Goal: Task Accomplishment & Management: Complete application form

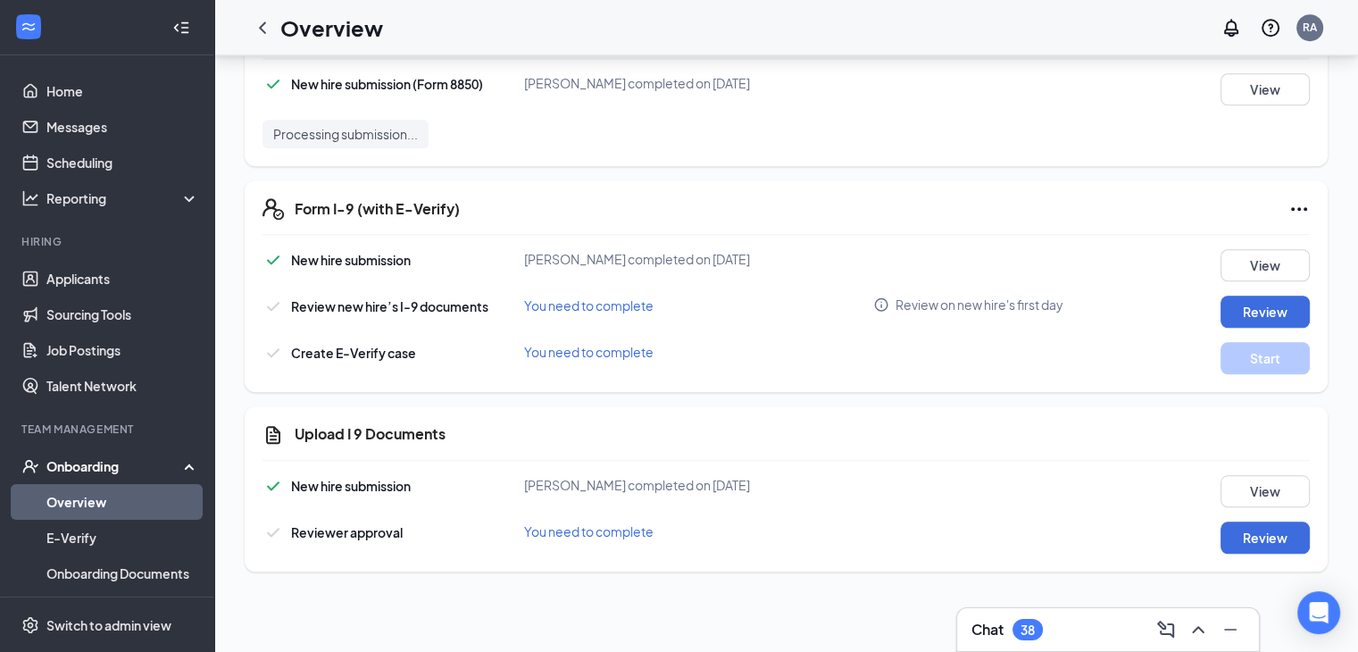
scroll to position [57, 0]
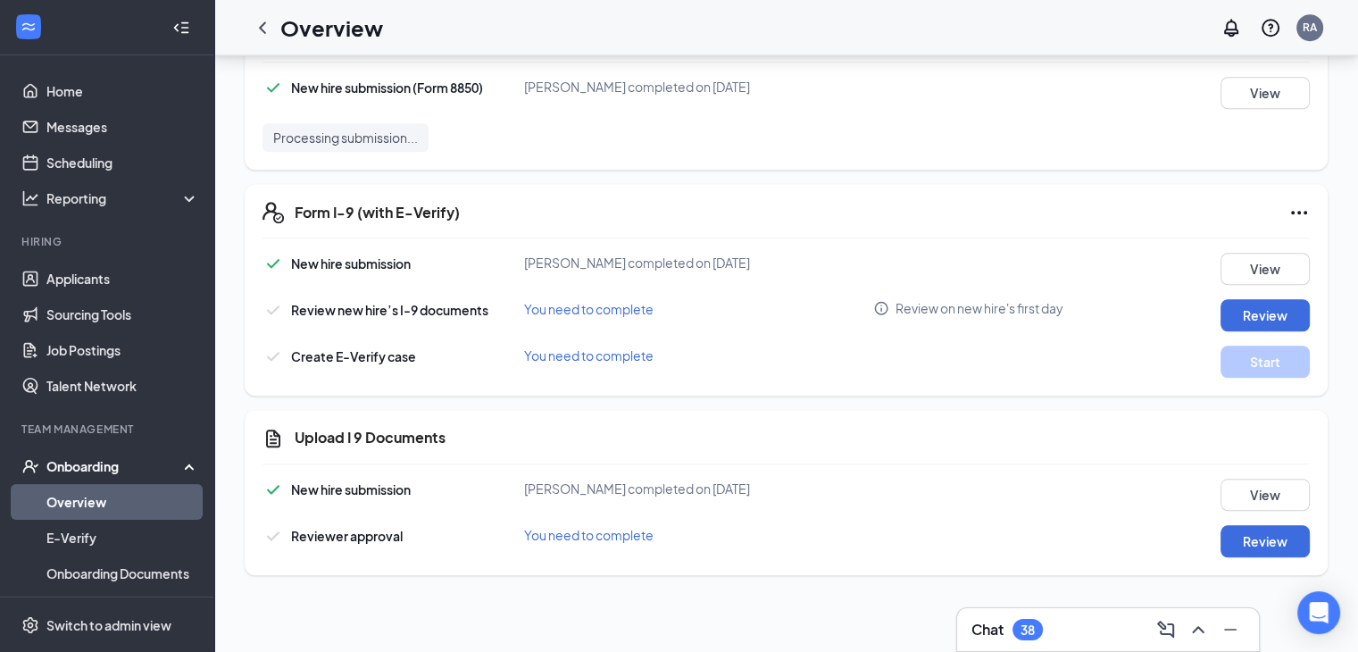
click at [100, 497] on link "Overview" at bounding box center [122, 502] width 153 height 36
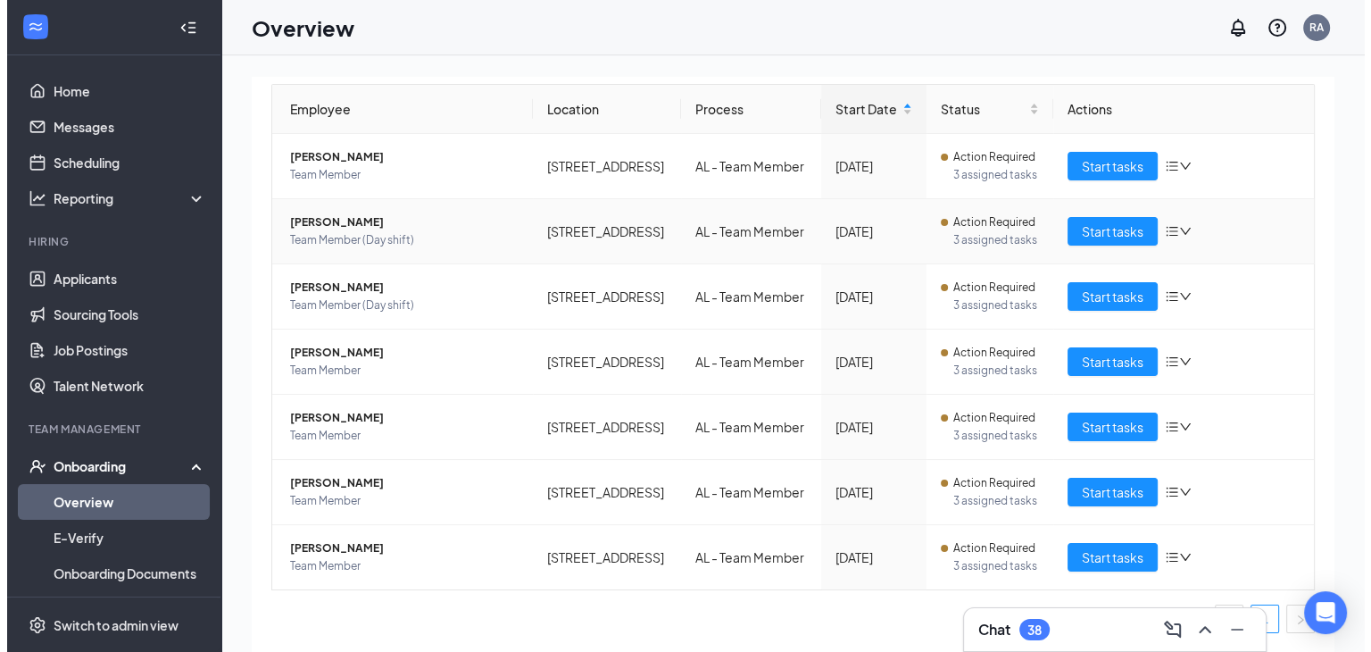
scroll to position [386, 0]
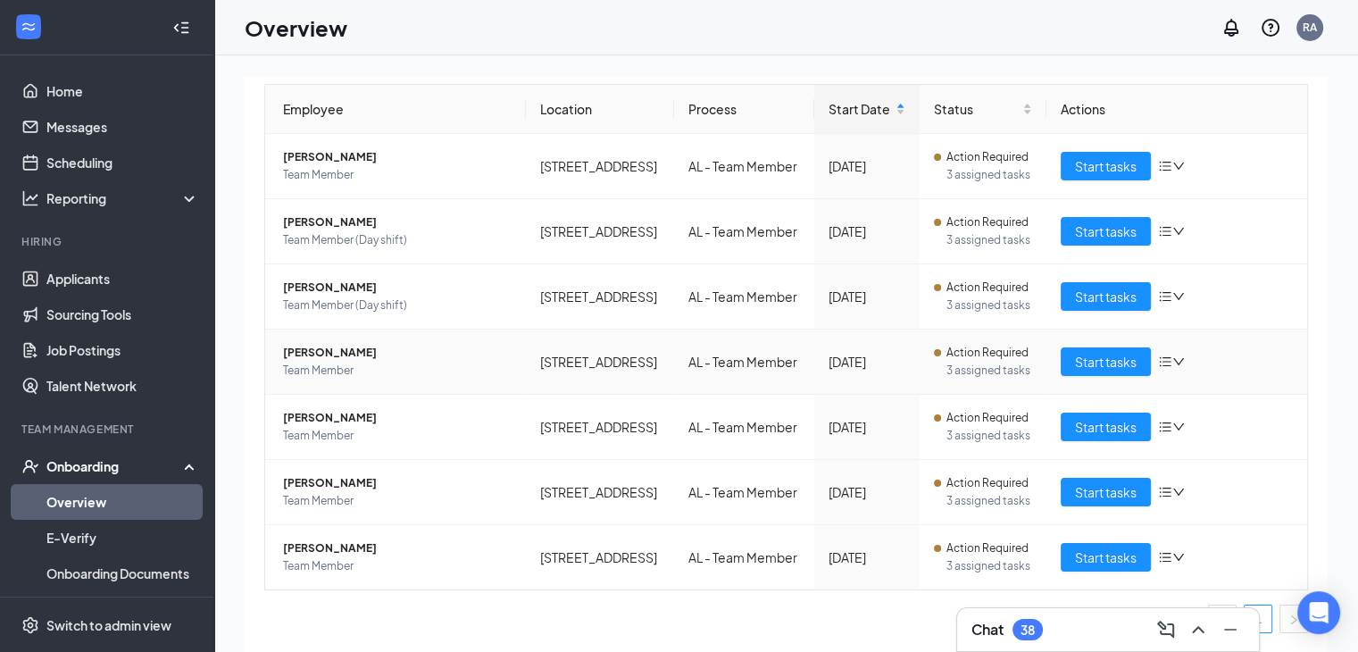
click at [335, 344] on span "[PERSON_NAME]" at bounding box center [397, 353] width 228 height 18
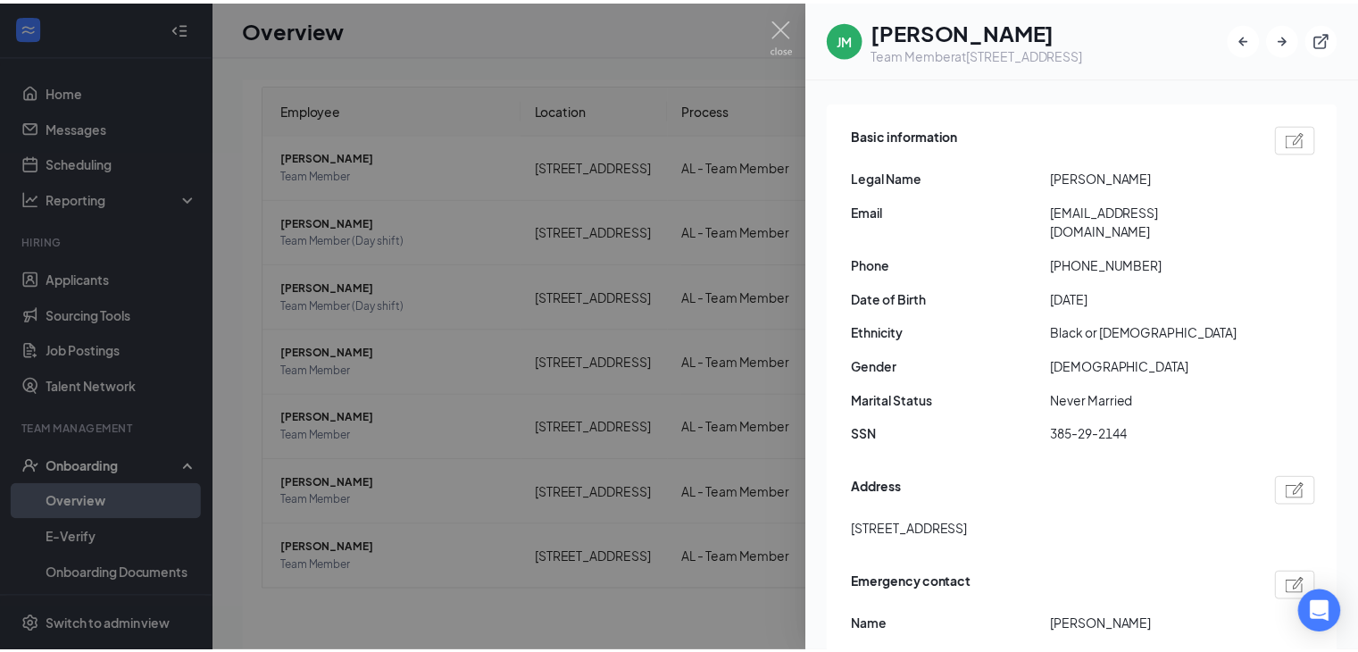
scroll to position [144, 0]
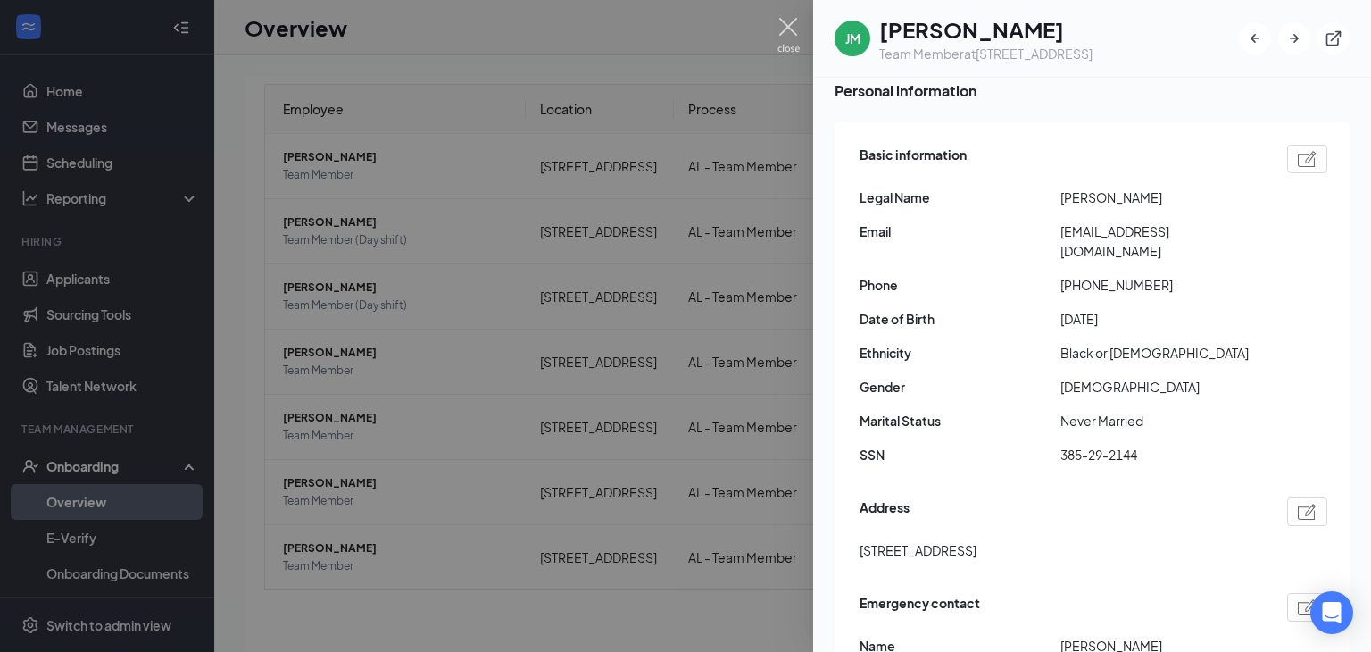
click at [792, 21] on img at bounding box center [788, 35] width 22 height 35
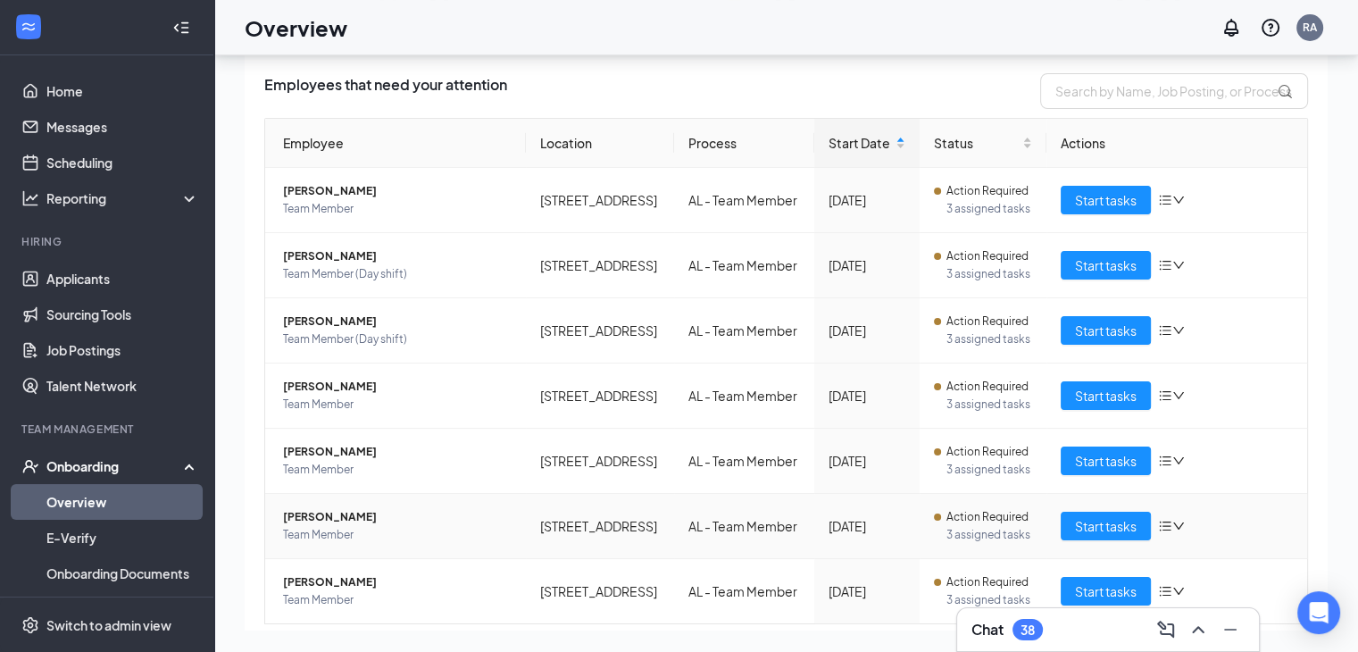
scroll to position [39, 0]
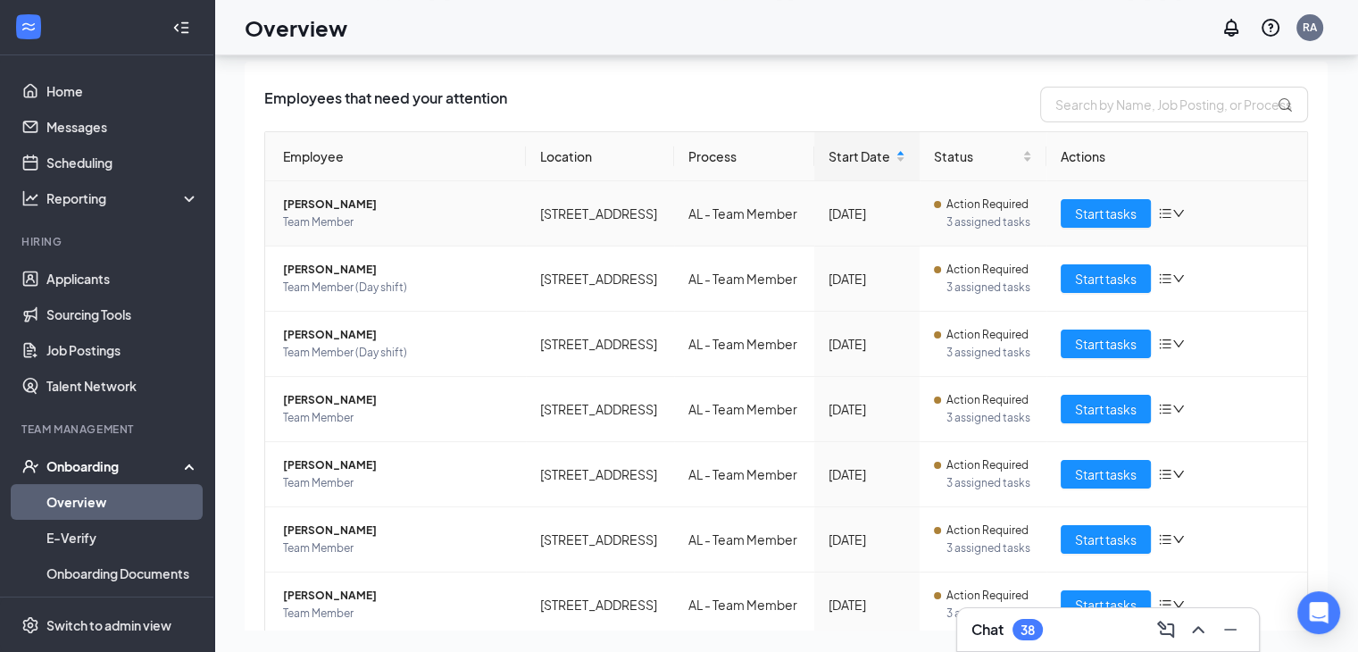
click at [318, 213] on span "[PERSON_NAME]" at bounding box center [397, 204] width 228 height 18
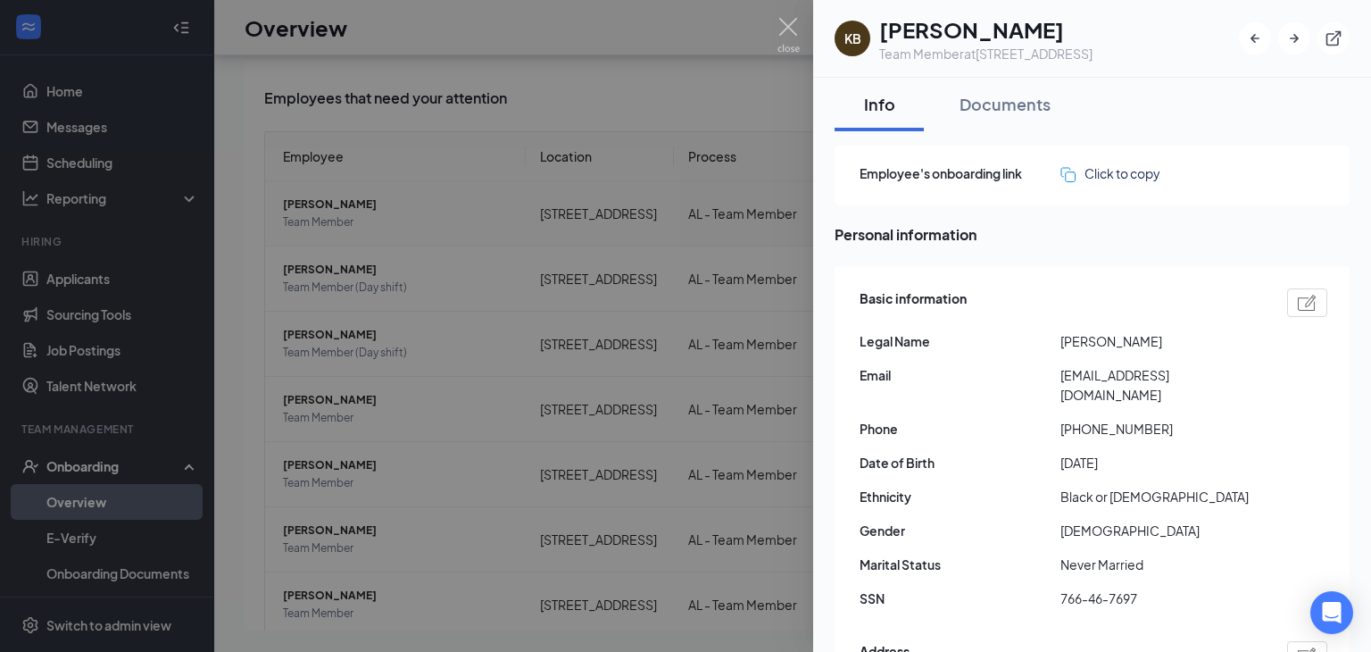
click at [318, 247] on div at bounding box center [685, 326] width 1371 height 652
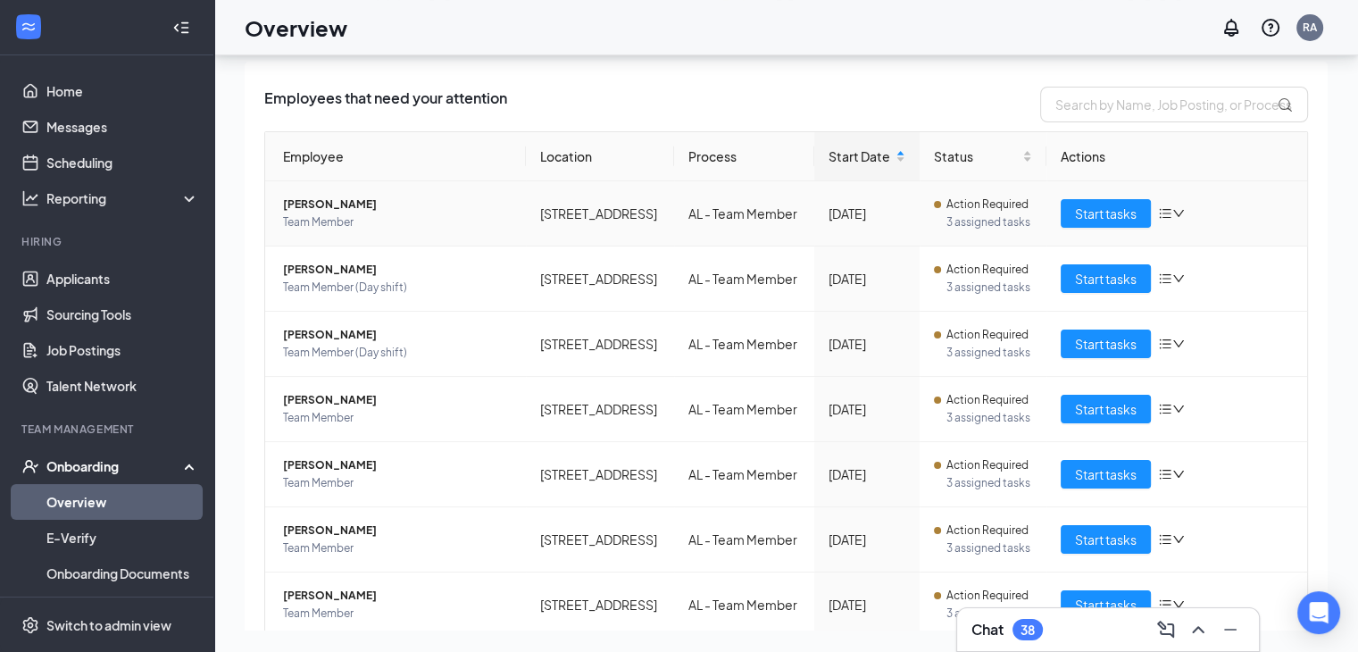
click at [327, 213] on span "[PERSON_NAME]" at bounding box center [397, 204] width 228 height 18
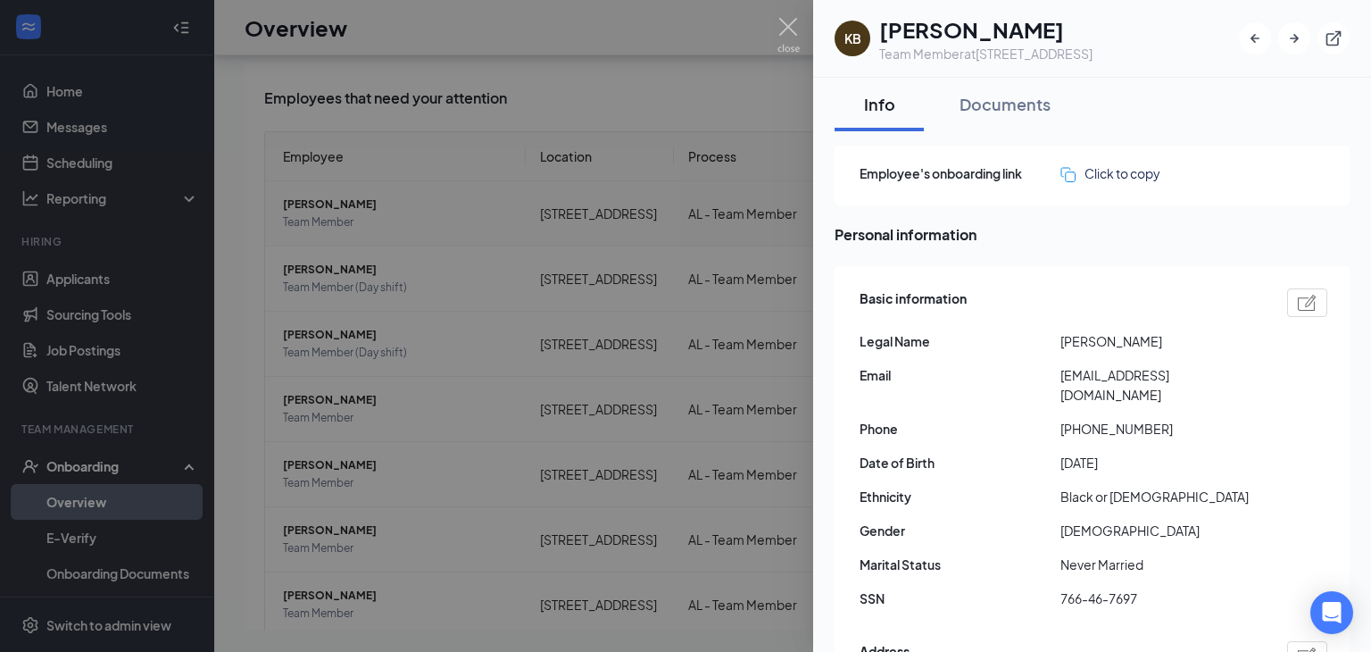
click at [327, 242] on div at bounding box center [685, 326] width 1371 height 652
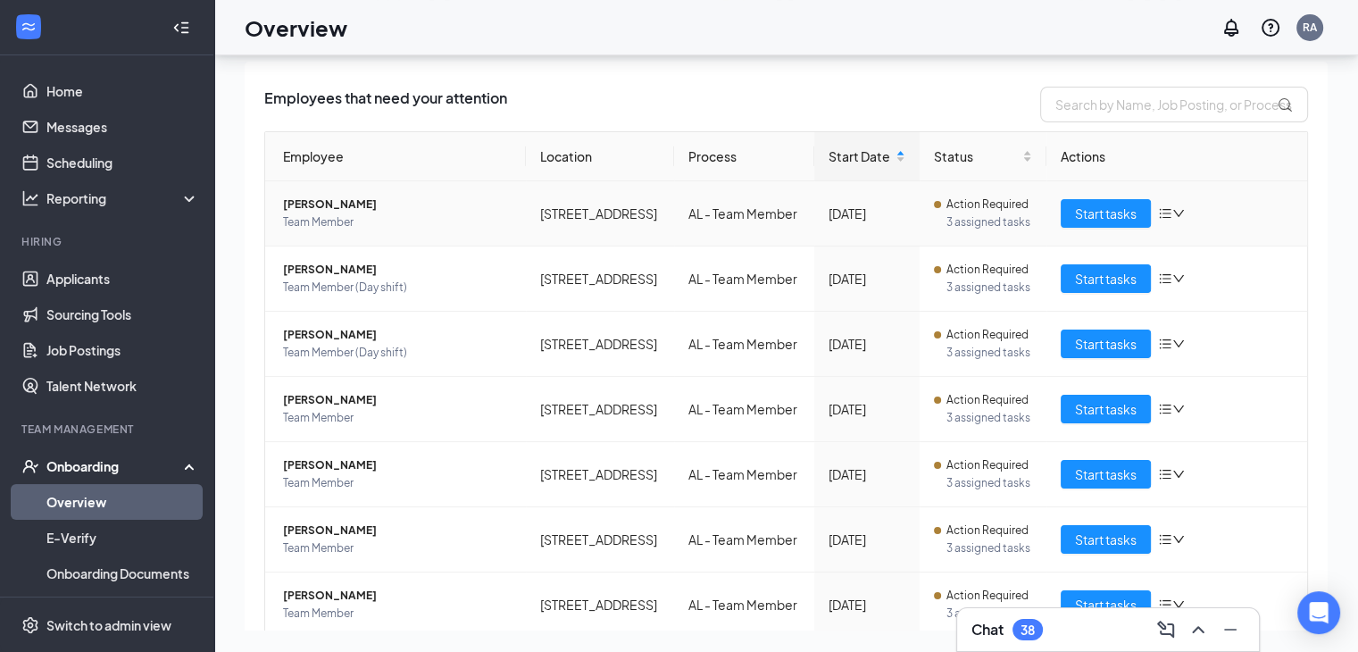
click at [314, 213] on span "[PERSON_NAME]" at bounding box center [397, 204] width 228 height 18
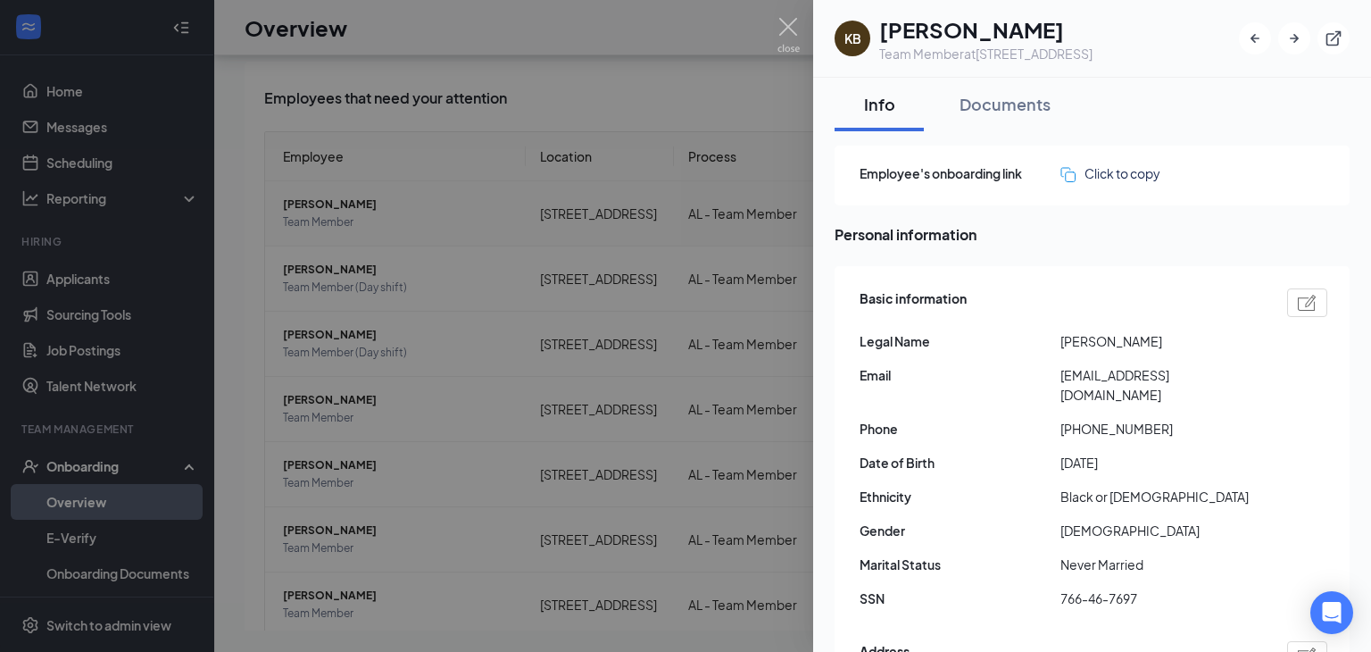
click at [314, 243] on div at bounding box center [685, 326] width 1371 height 652
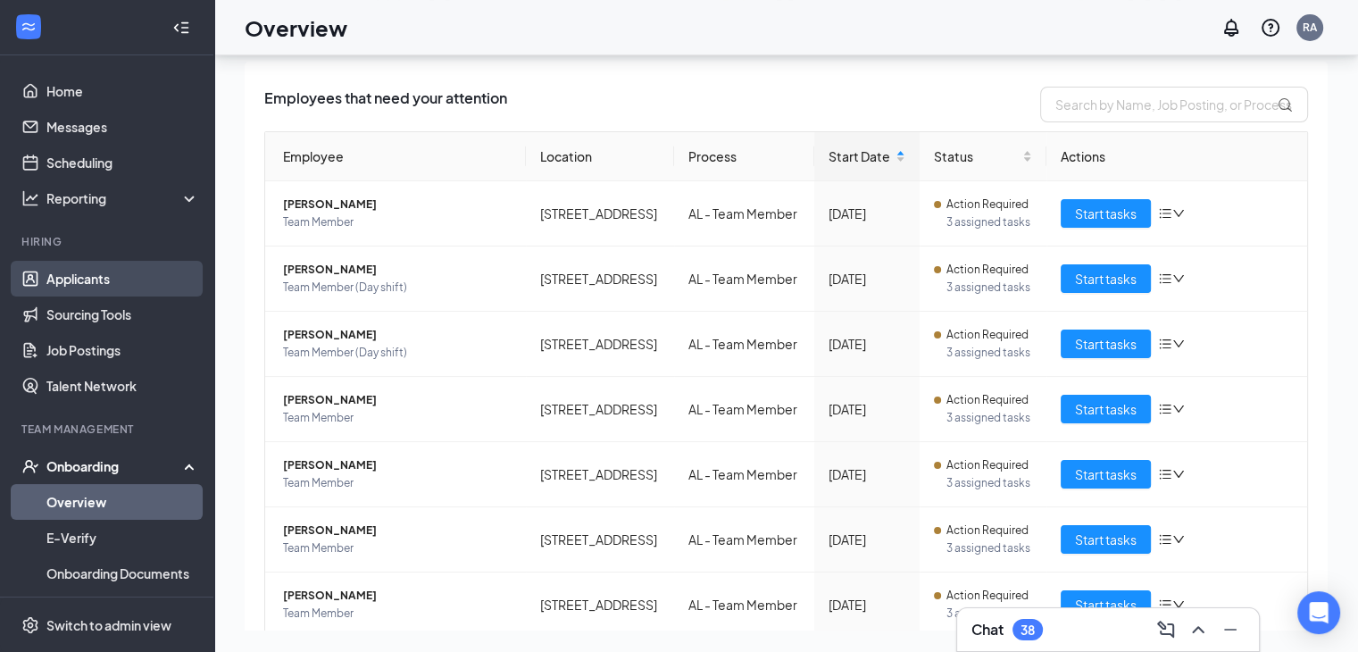
click at [57, 285] on link "Applicants" at bounding box center [122, 279] width 153 height 36
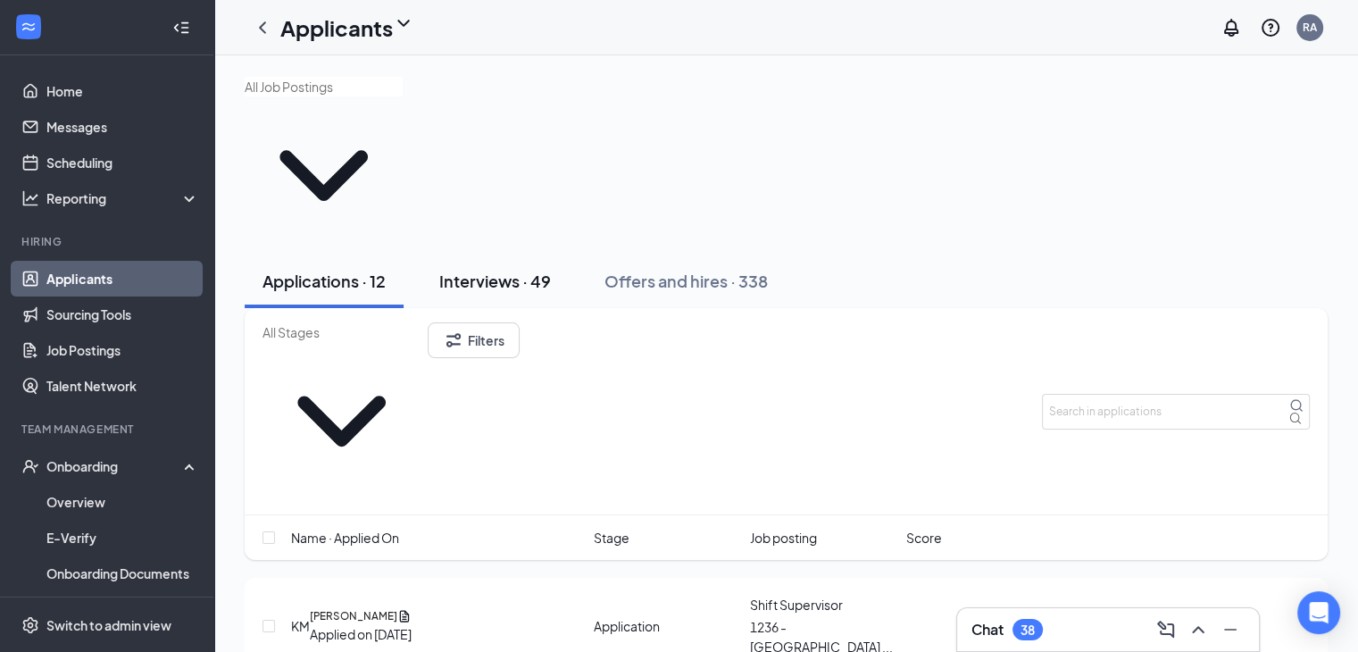
click at [493, 270] on div "Interviews · 49" at bounding box center [495, 281] width 112 height 22
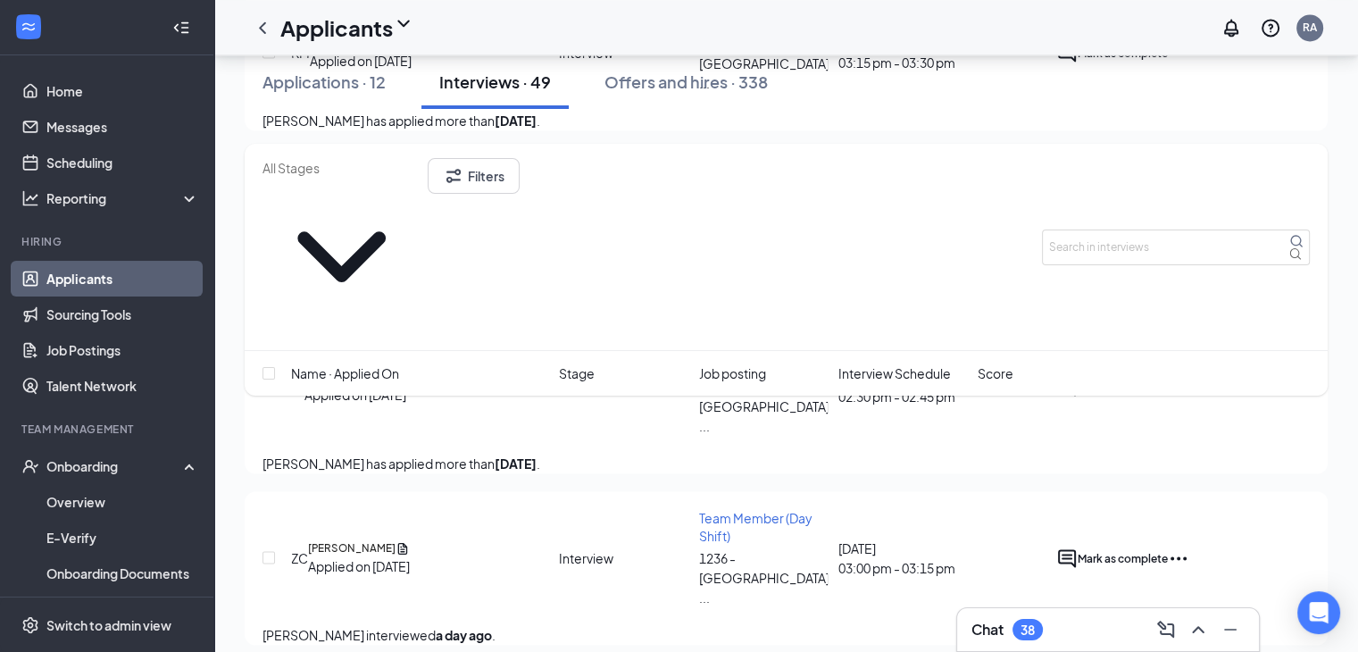
scroll to position [2637, 0]
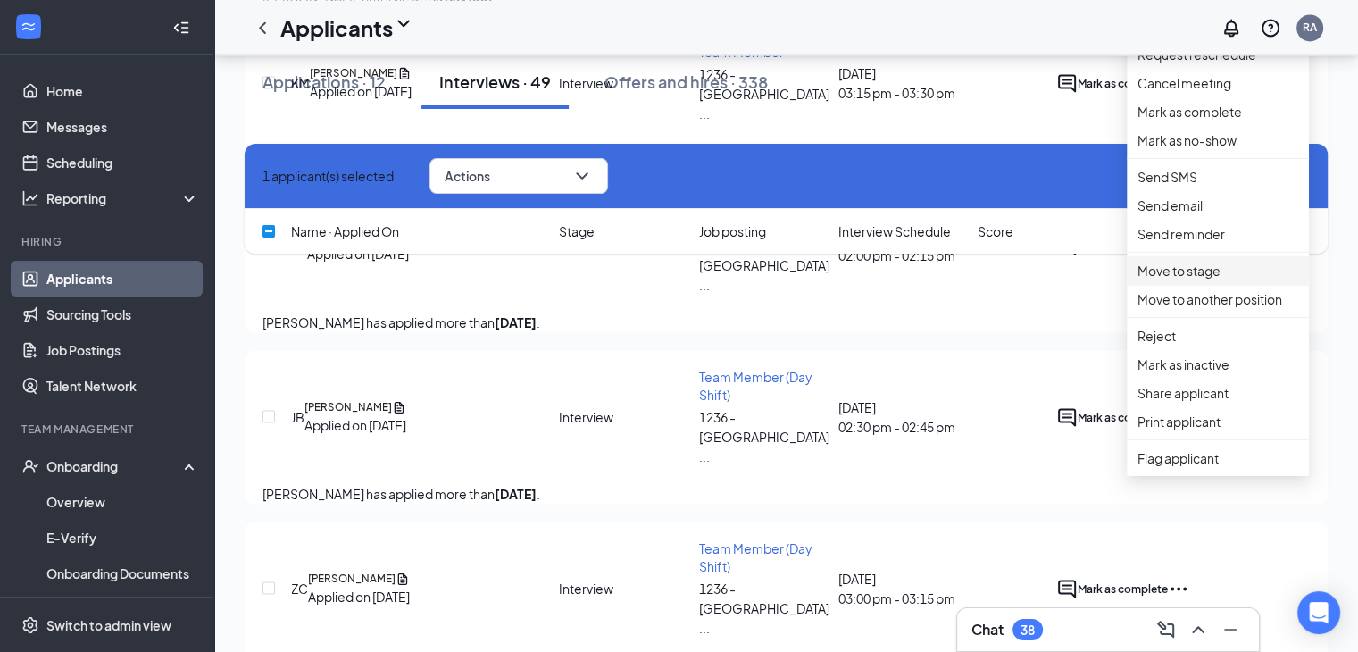
click at [1209, 280] on p "Move to stage" at bounding box center [1217, 271] width 161 height 20
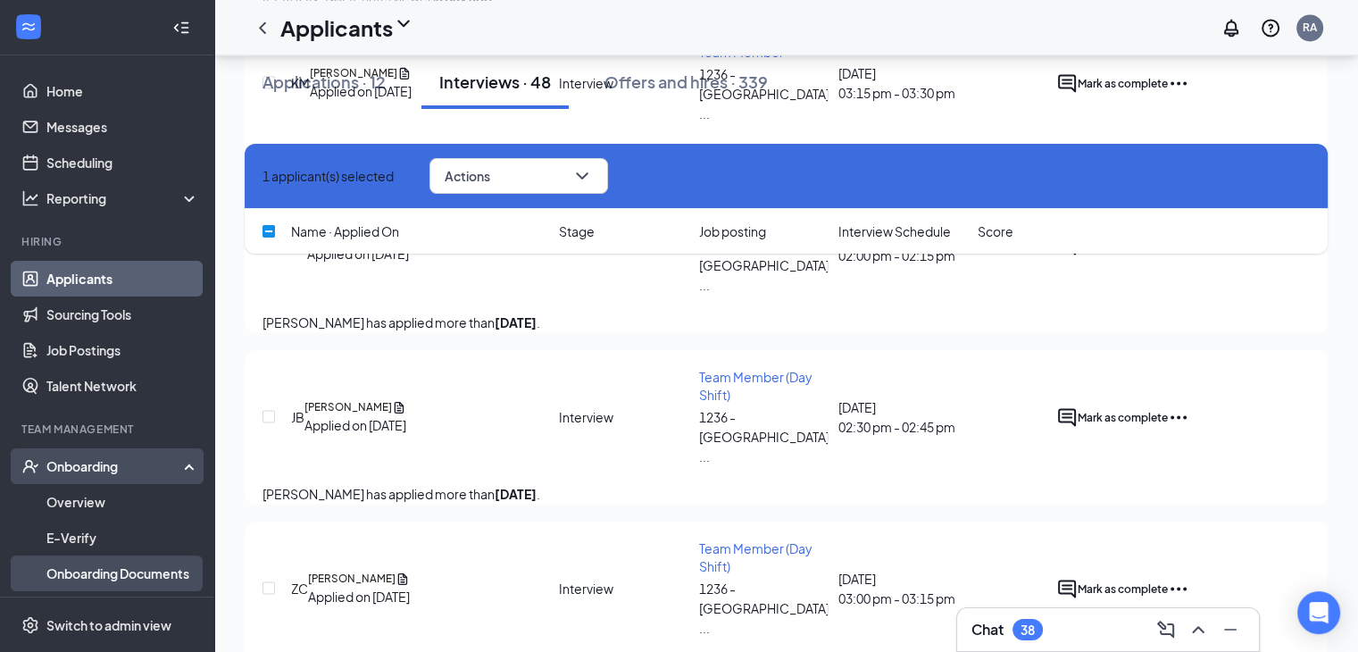
checkbox input "false"
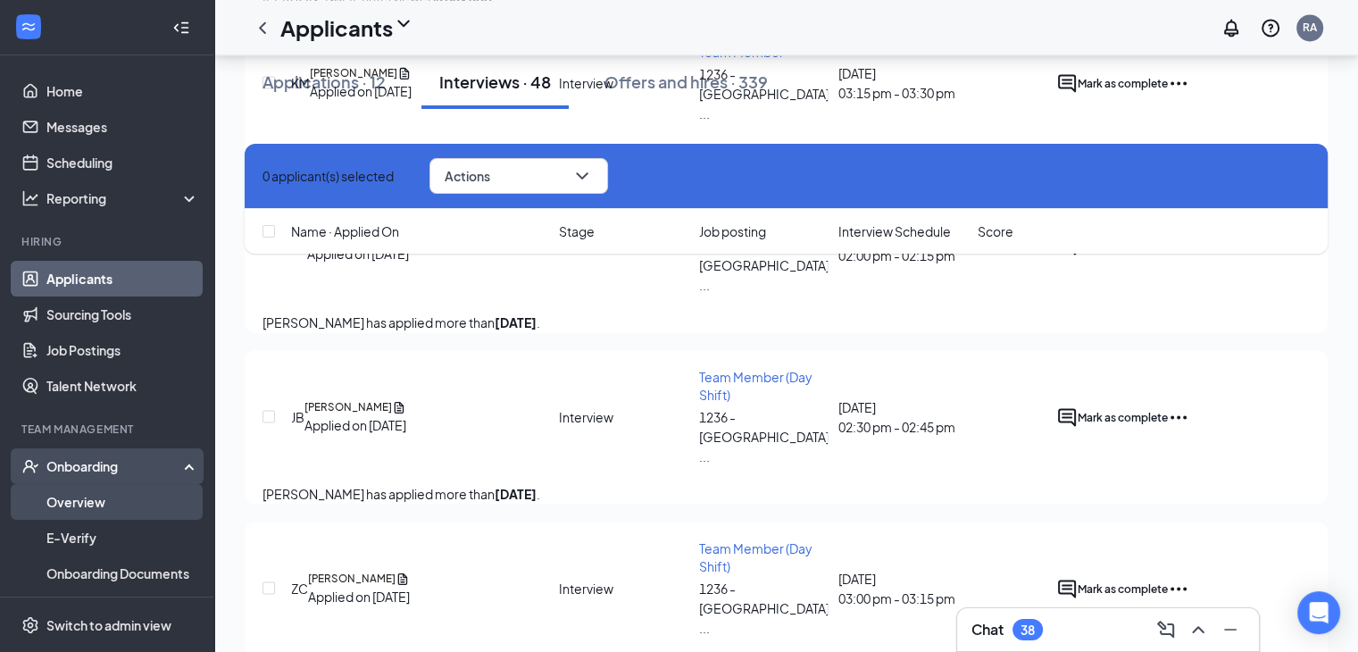
click at [87, 493] on link "Overview" at bounding box center [122, 502] width 153 height 36
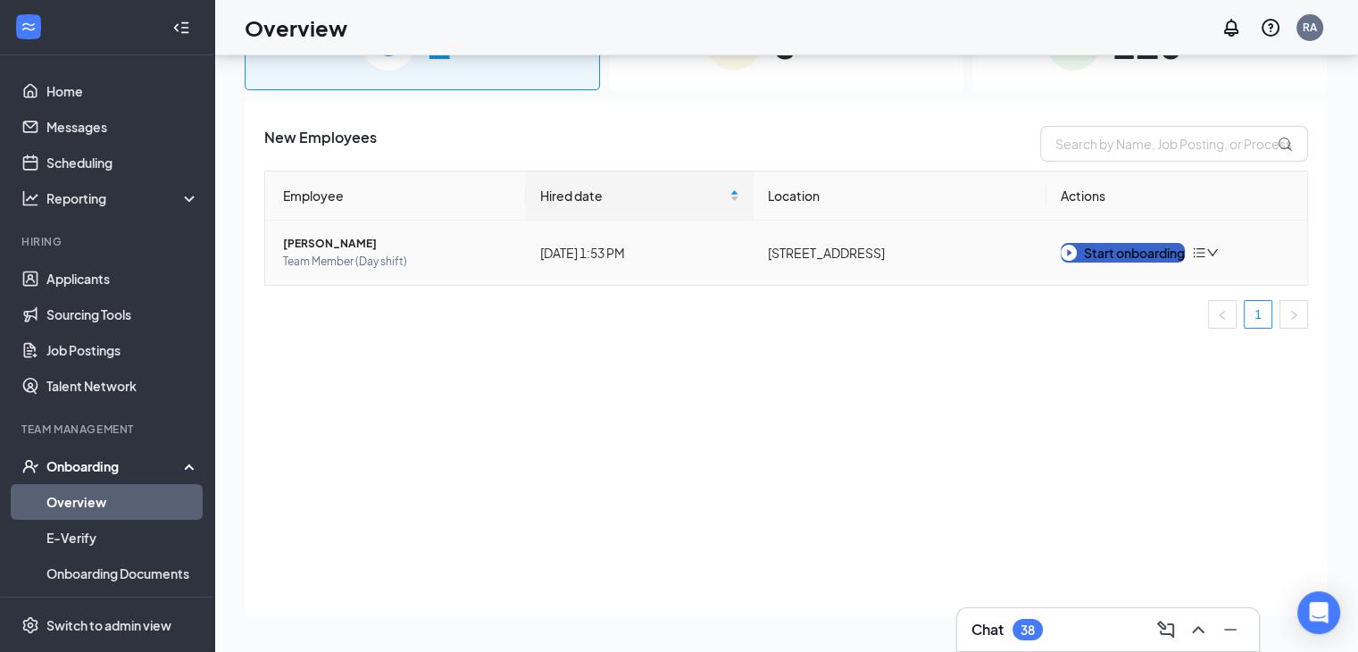
click at [1148, 254] on div "Start onboarding" at bounding box center [1122, 253] width 124 height 20
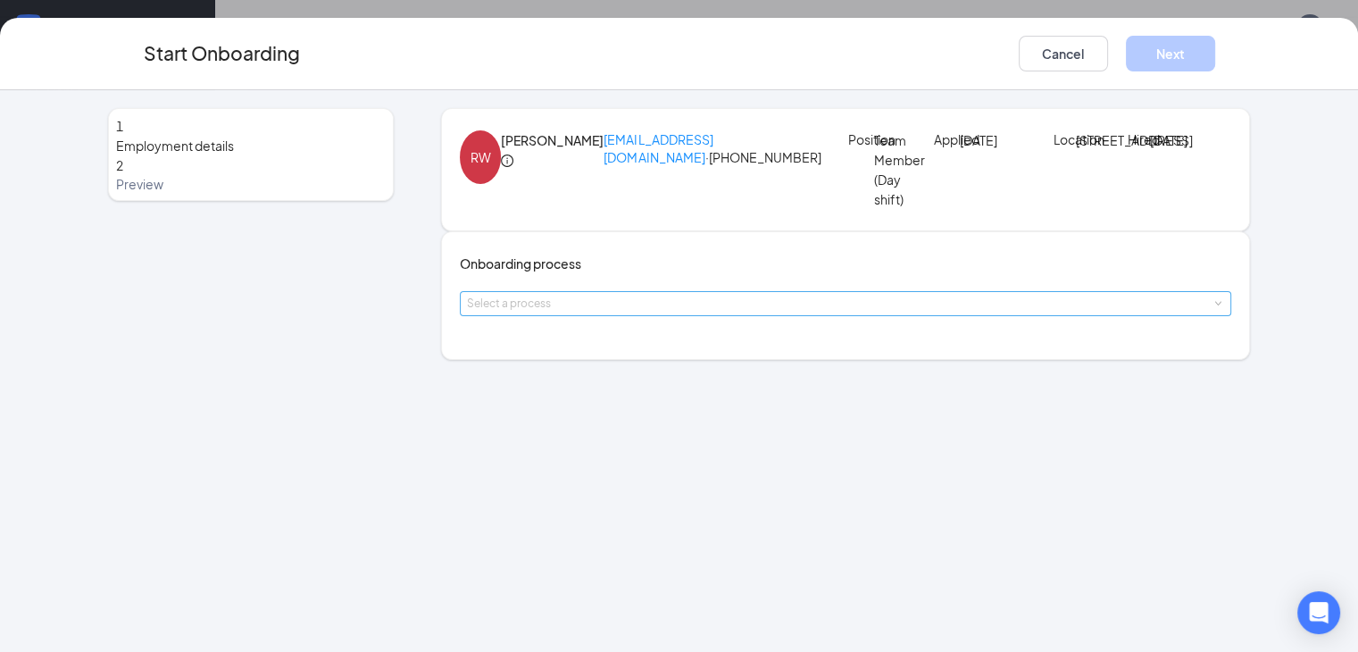
click at [623, 312] on div "Select a process" at bounding box center [842, 304] width 750 height 18
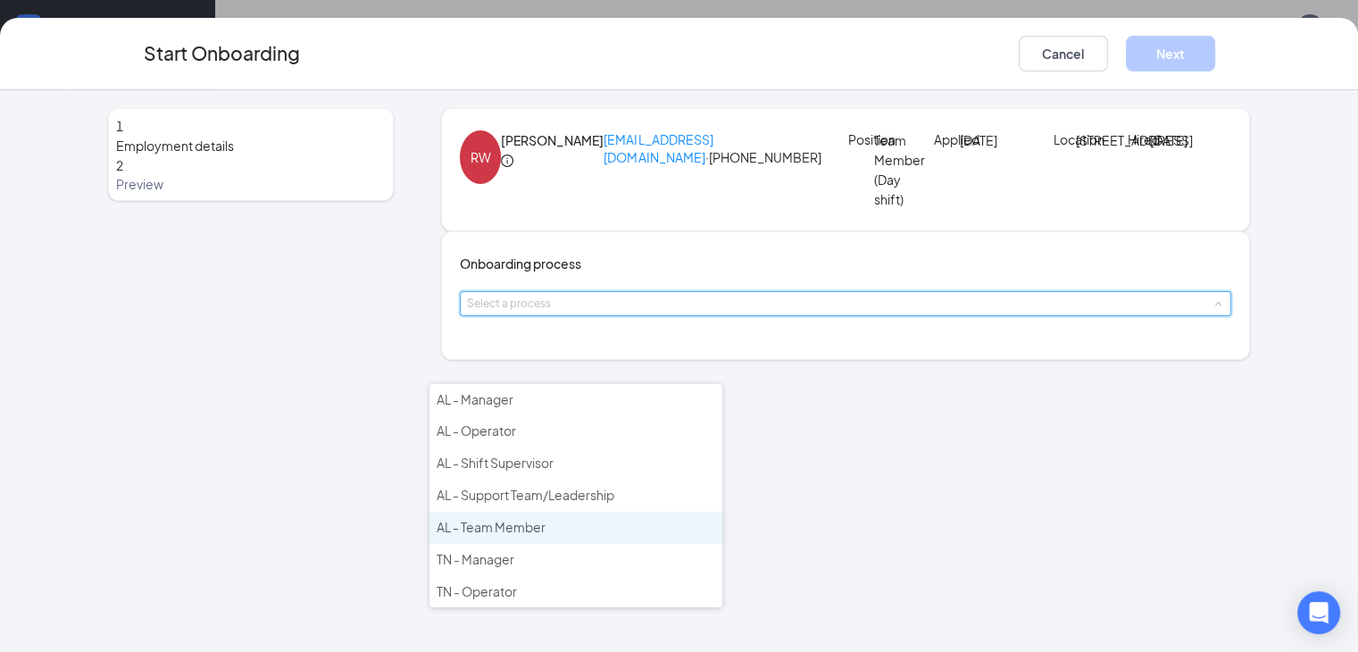
click at [602, 519] on li "AL - Team Member" at bounding box center [575, 527] width 293 height 32
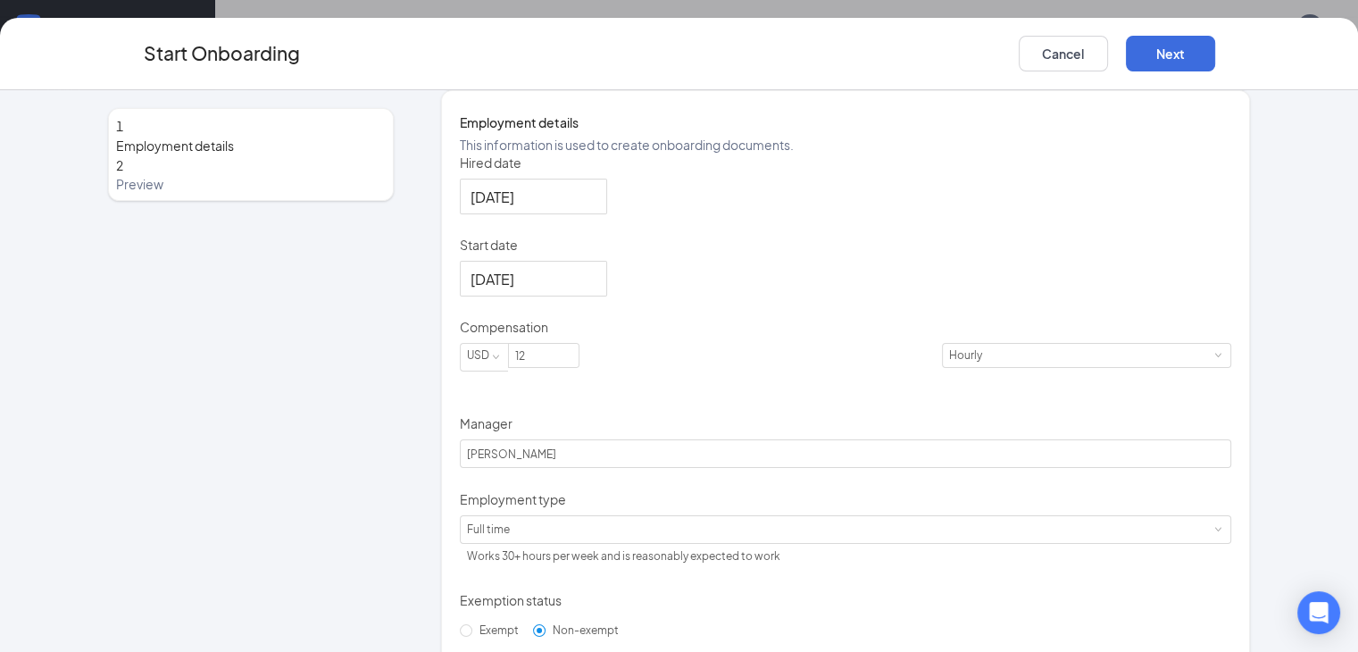
scroll to position [292, 0]
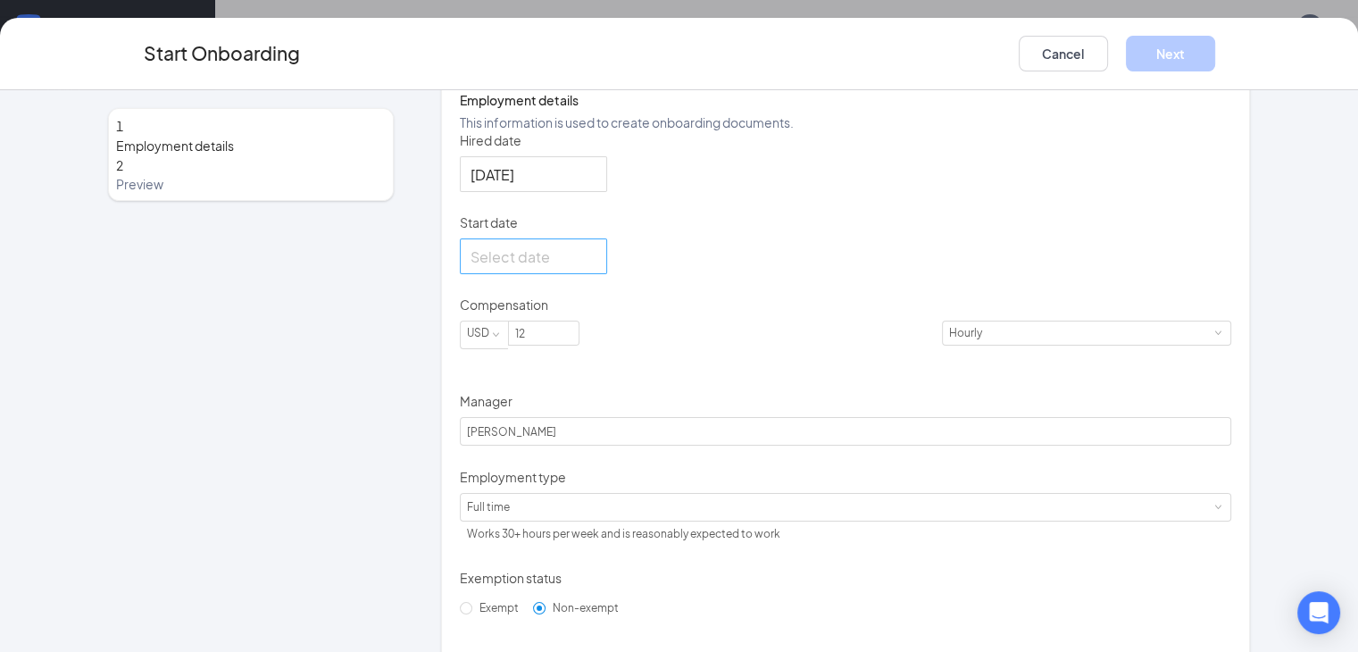
click at [561, 268] on div at bounding box center [533, 256] width 126 height 22
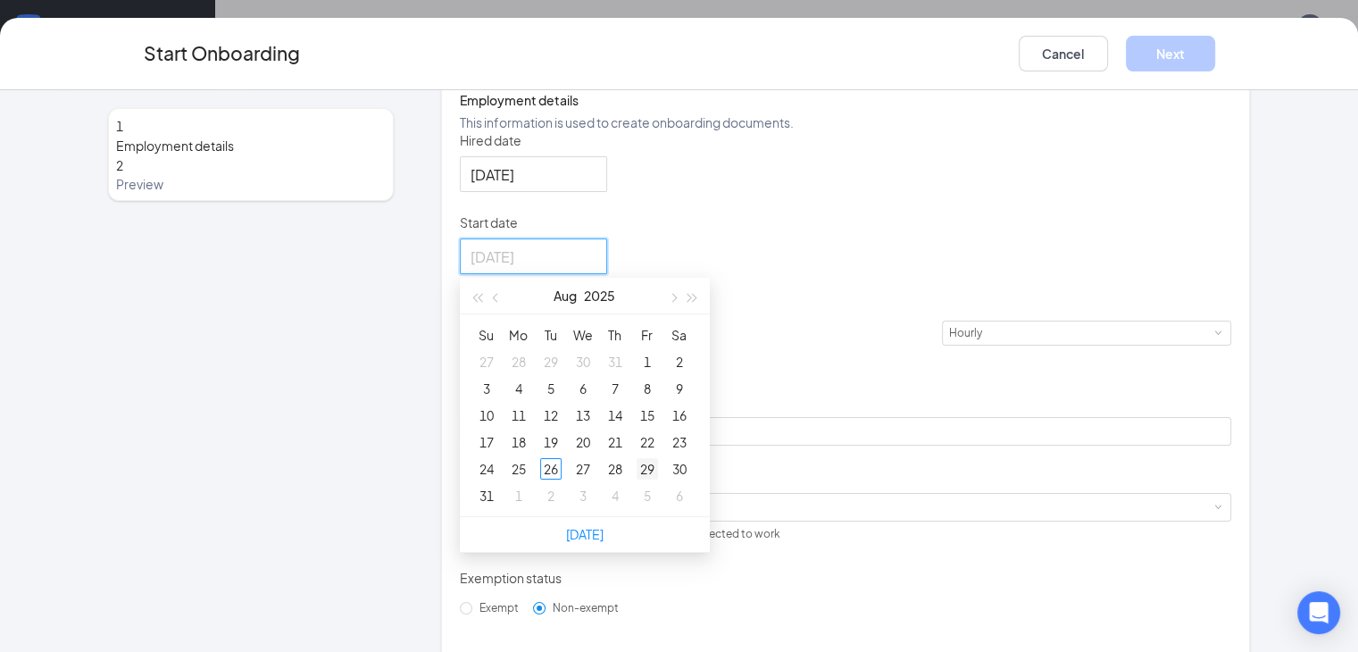
type input "[DATE]"
click at [636, 479] on div "29" at bounding box center [646, 468] width 21 height 21
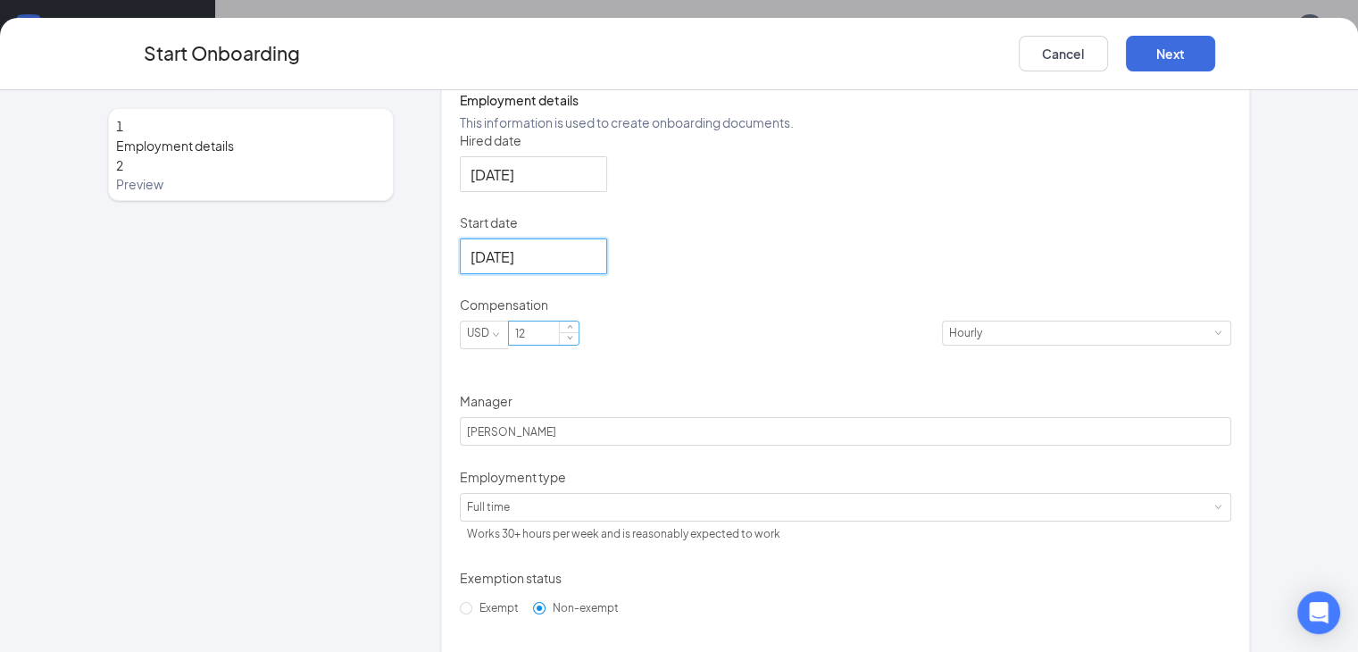
click at [533, 345] on input "12" at bounding box center [544, 332] width 70 height 23
type input "13"
click at [685, 274] on div "[DATE]" at bounding box center [846, 256] width 772 height 36
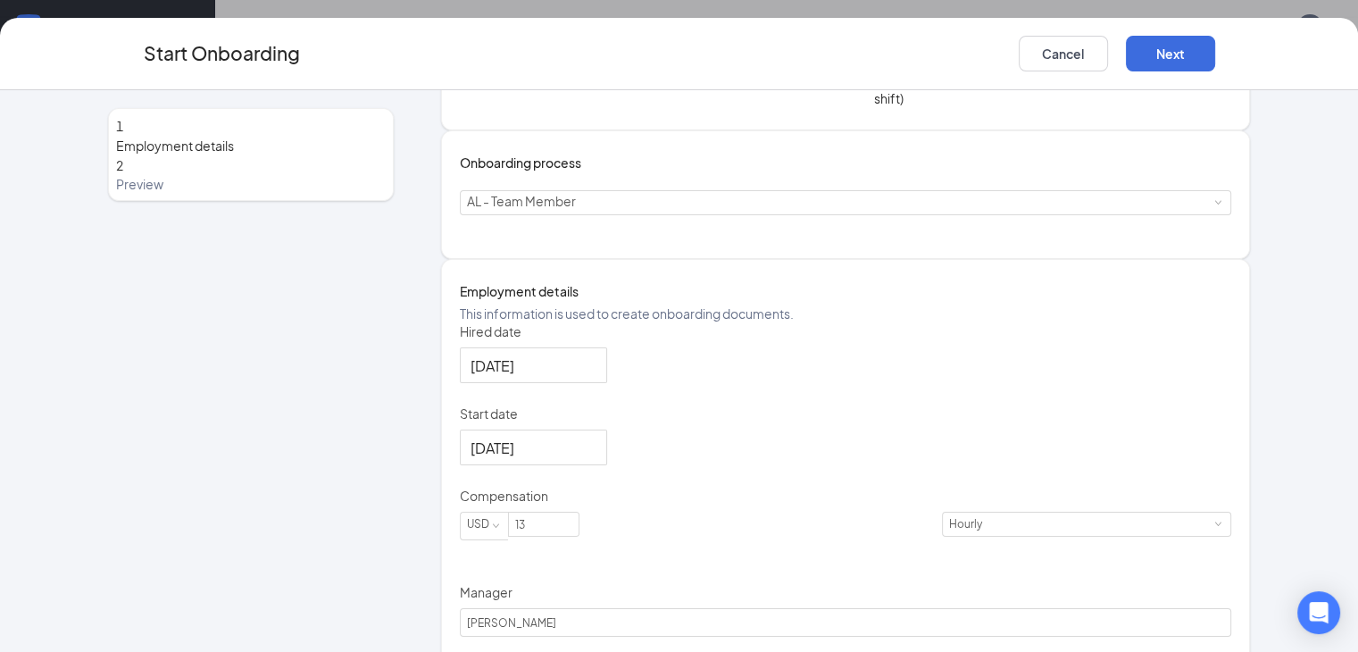
scroll to position [0, 0]
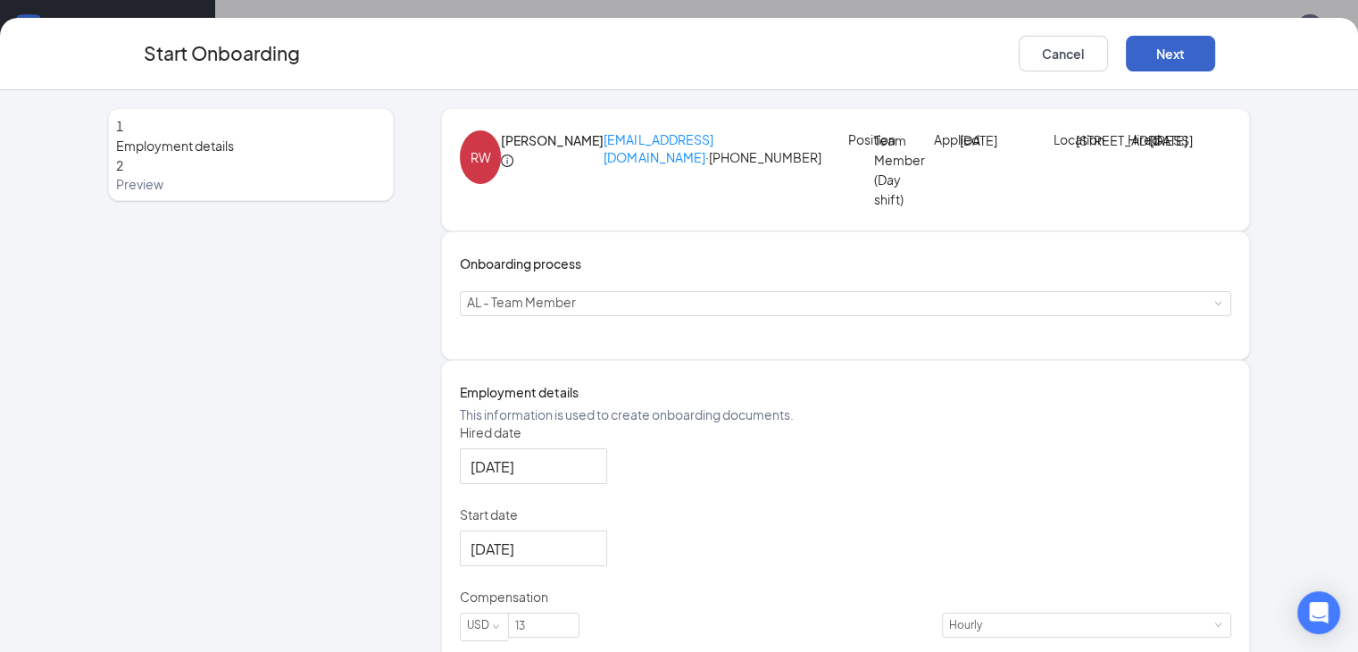
click at [1215, 47] on button "Next" at bounding box center [1170, 54] width 89 height 36
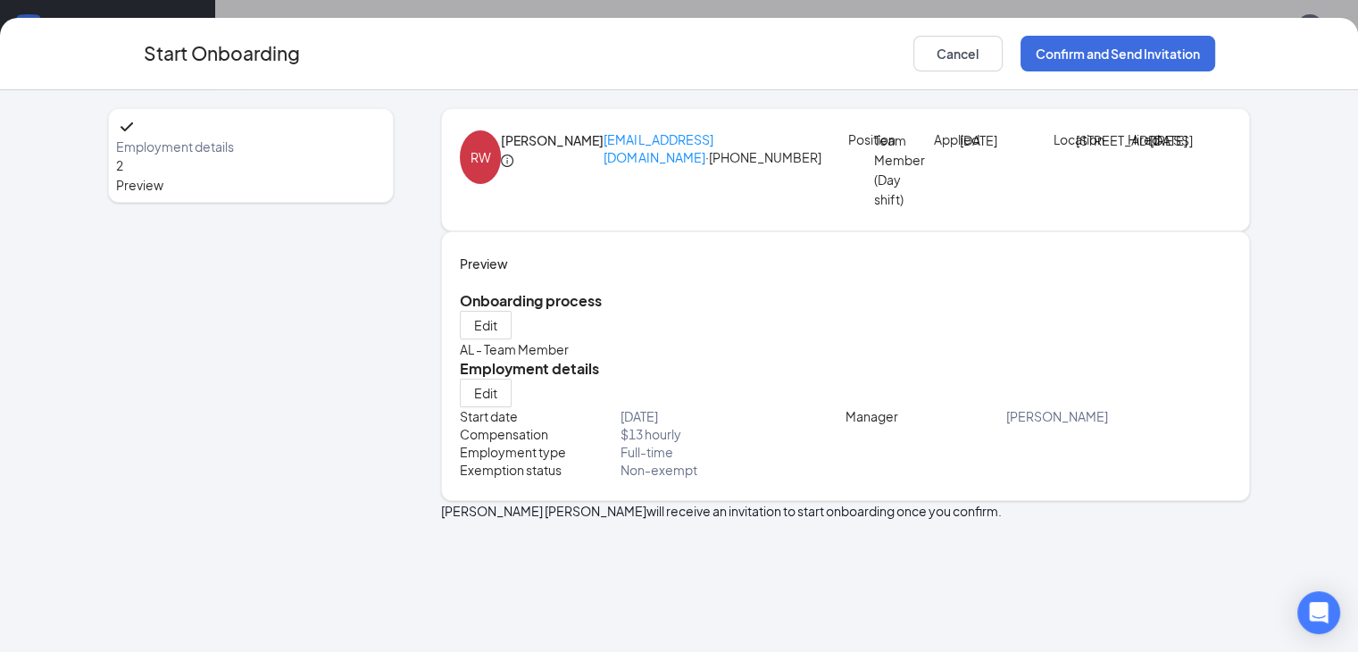
scroll to position [79, 0]
click at [1215, 62] on button "Confirm and Send Invitation" at bounding box center [1117, 54] width 195 height 36
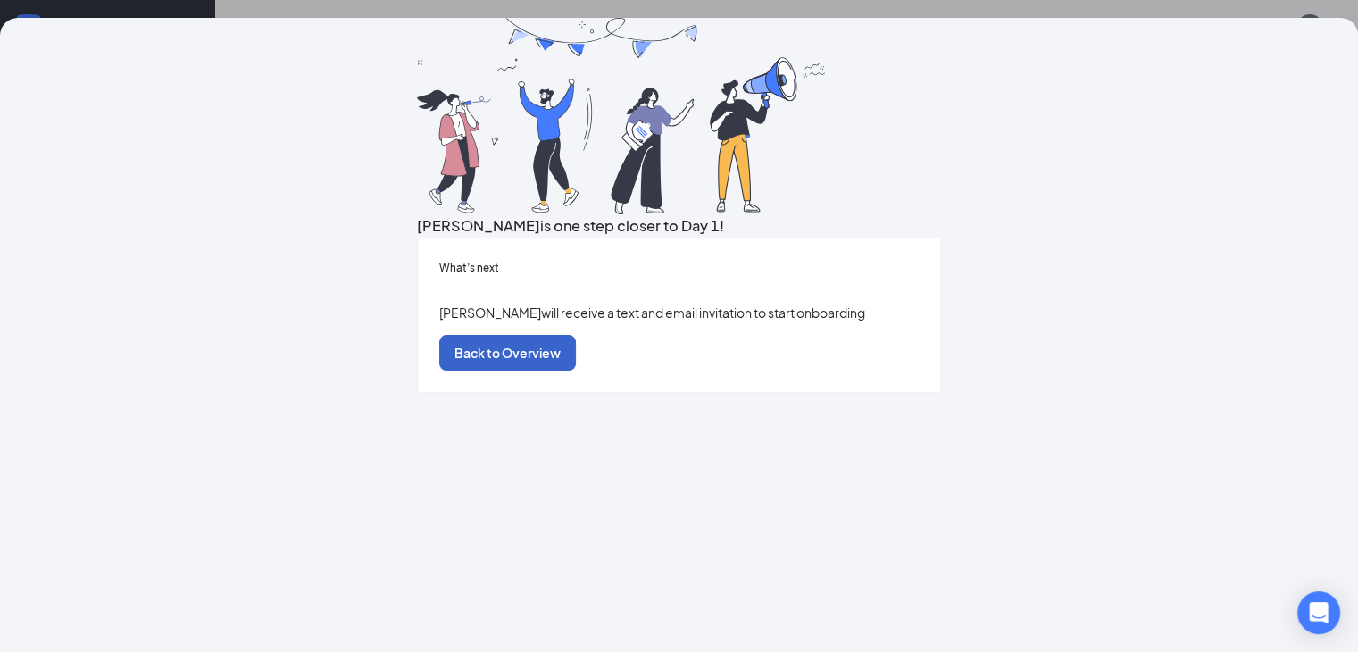
click at [576, 370] on button "Back to Overview" at bounding box center [507, 353] width 137 height 36
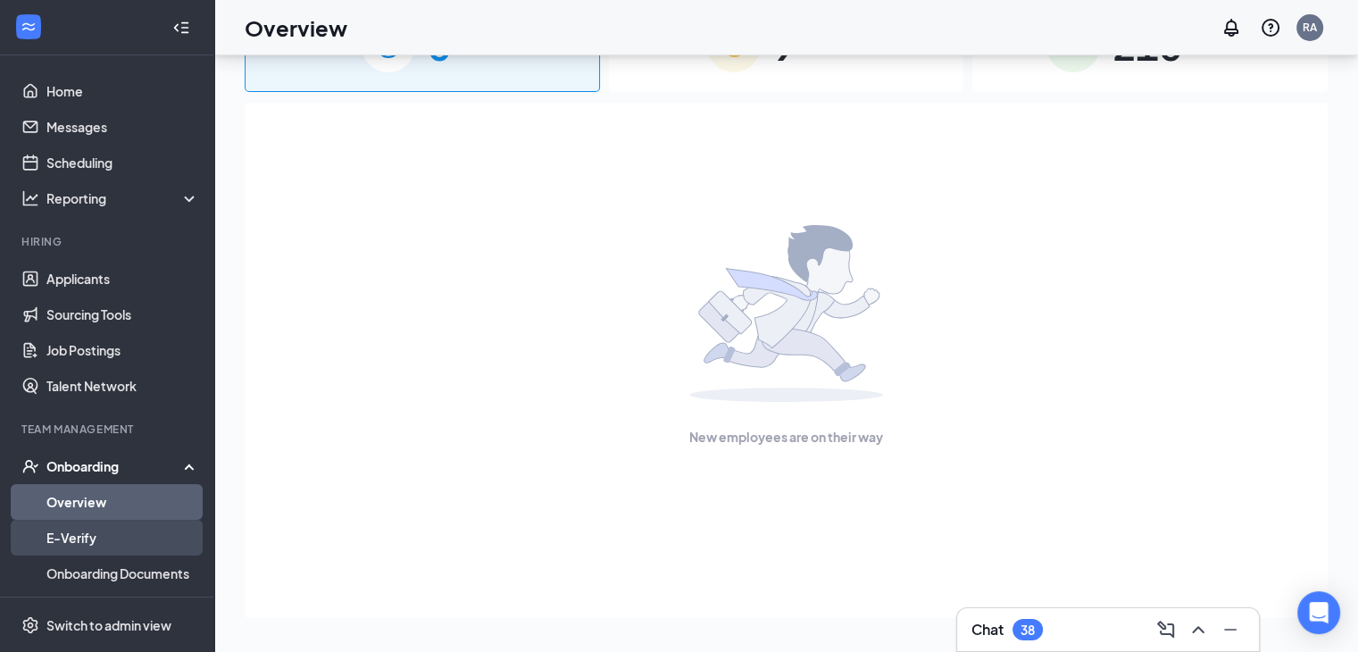
click at [103, 527] on link "E-Verify" at bounding box center [122, 537] width 153 height 36
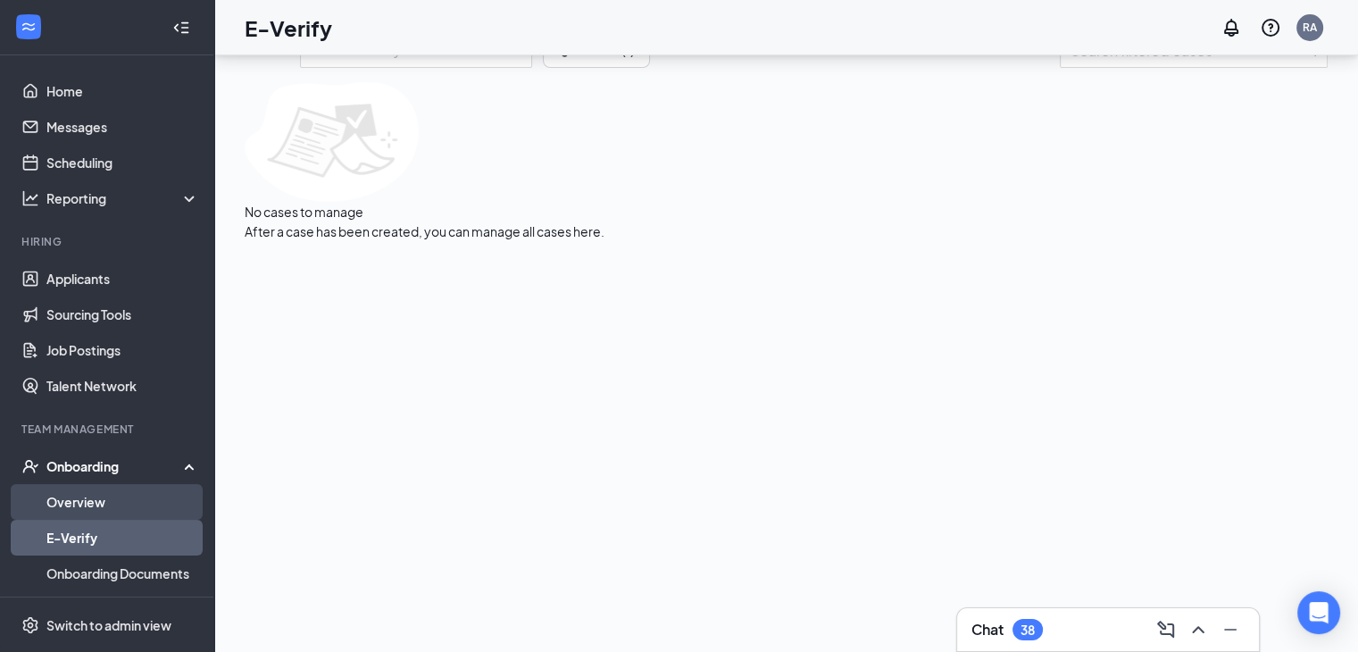
click at [93, 503] on link "Overview" at bounding box center [122, 502] width 153 height 36
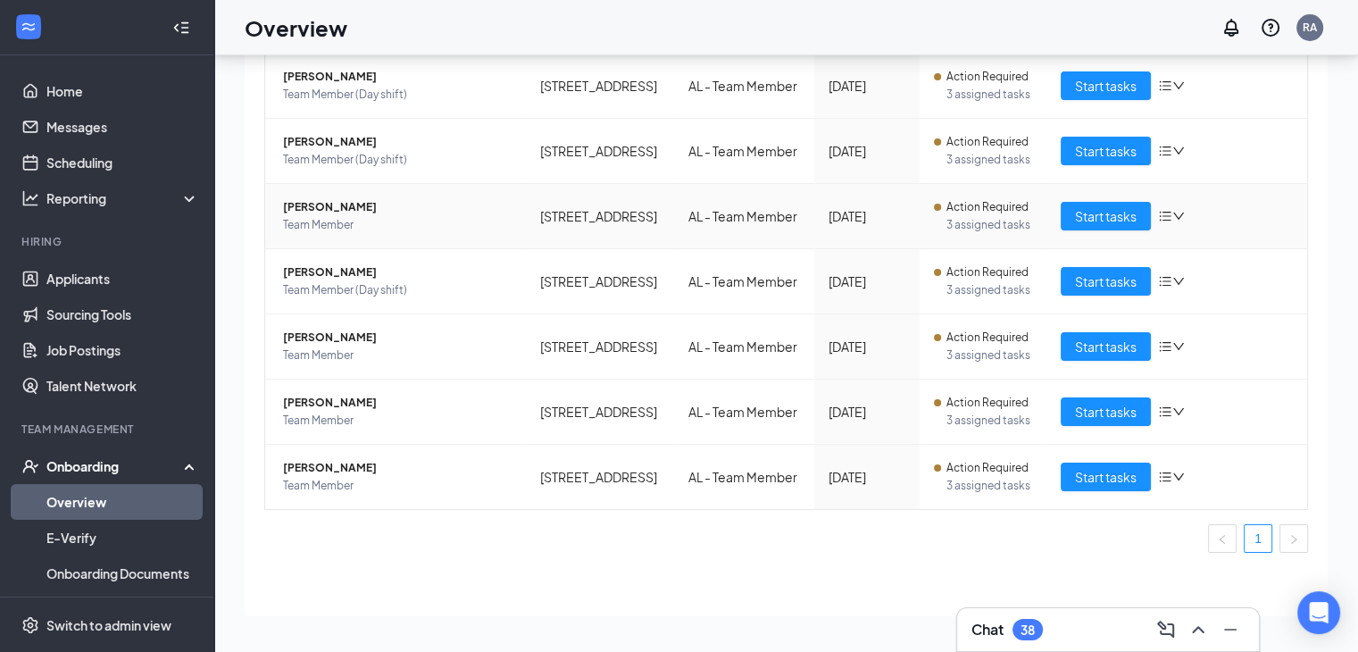
scroll to position [417, 0]
click at [488, 284] on span "Team Member (Day shift)" at bounding box center [397, 290] width 228 height 18
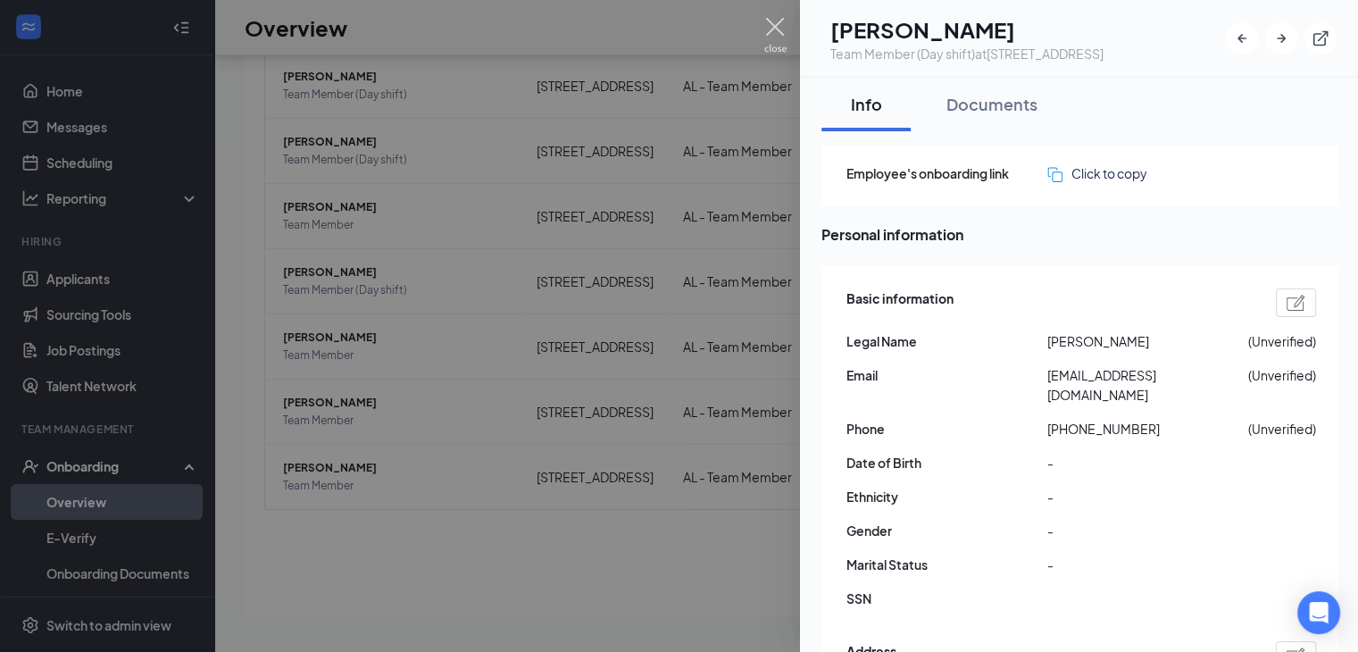
click at [778, 34] on img at bounding box center [775, 35] width 22 height 35
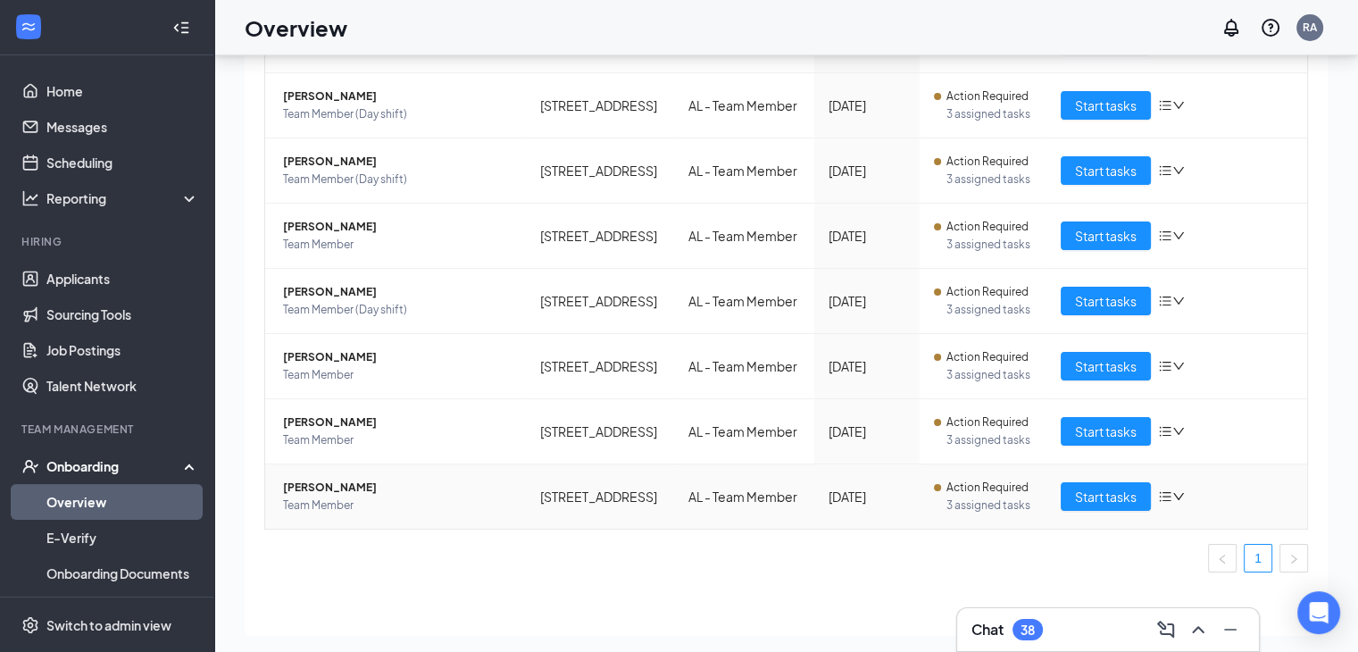
scroll to position [478, 0]
